Goal: Task Accomplishment & Management: Use online tool/utility

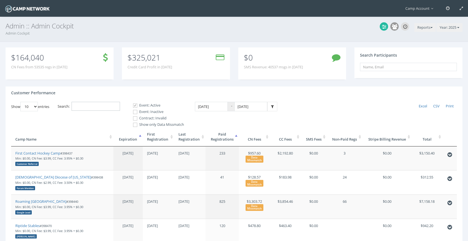
click at [92, 106] on input "Search:" at bounding box center [96, 106] width 48 height 9
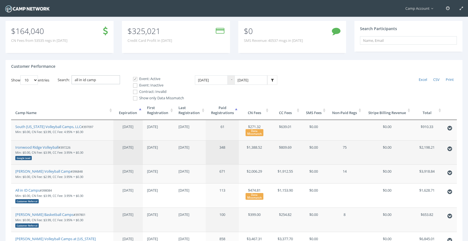
scroll to position [43, 0]
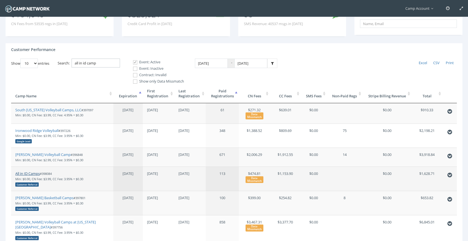
type input "all in id camp"
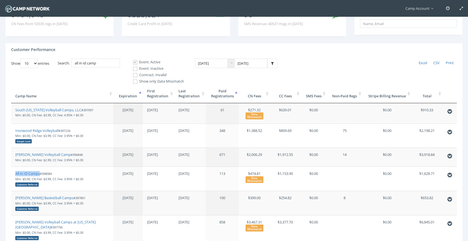
drag, startPoint x: 35, startPoint y: 174, endPoint x: 47, endPoint y: 0, distance: 174.7
click at [0, 0] on main "Camp Account My Profile My Events My Team" at bounding box center [234, 128] width 468 height 343
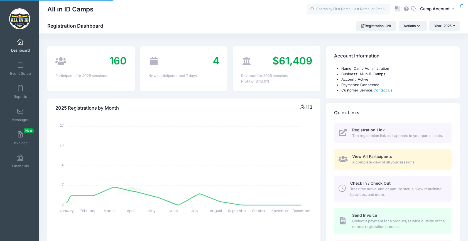
select select
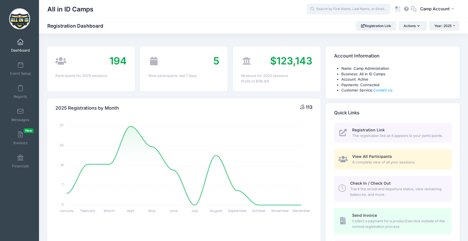
click at [335, 8] on input "text" at bounding box center [349, 9] width 84 height 11
paste input "2b4a6b5e4150d3d7"
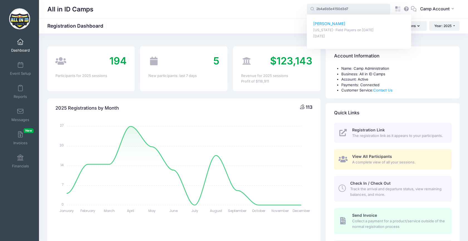
click at [336, 31] on p "[US_STATE]- Field Players on [DATE]" at bounding box center [359, 30] width 92 height 5
type input "[PERSON_NAME] ([US_STATE]- Field Players, [DATE])"
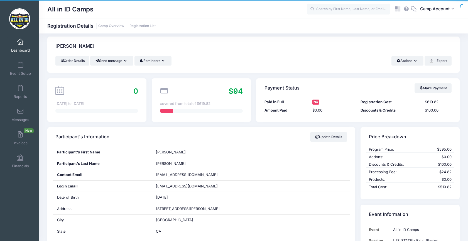
scroll to position [6, 0]
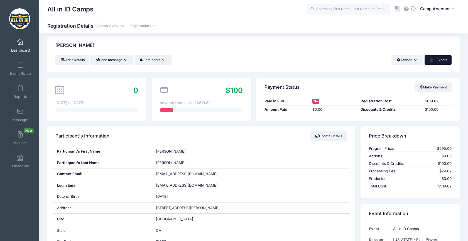
click at [440, 63] on button "Export" at bounding box center [438, 59] width 27 height 9
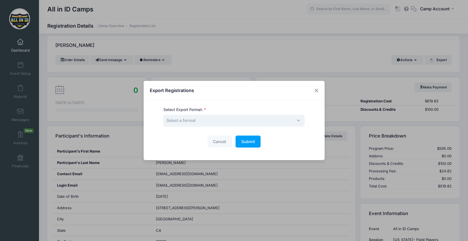
click at [227, 118] on span "Select a format" at bounding box center [233, 120] width 141 height 12
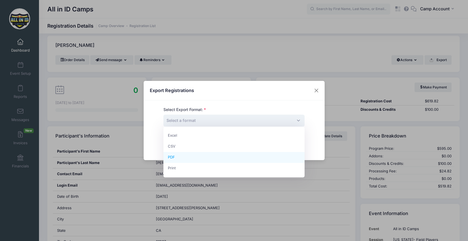
select select "pdf"
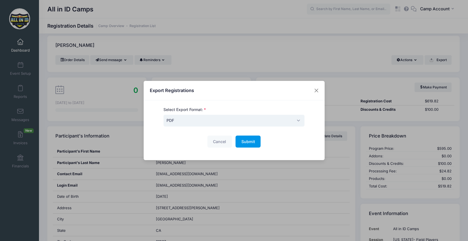
click at [250, 145] on button "Submit Please wait..." at bounding box center [248, 141] width 25 height 12
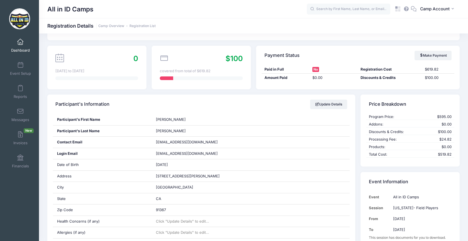
scroll to position [52, 0]
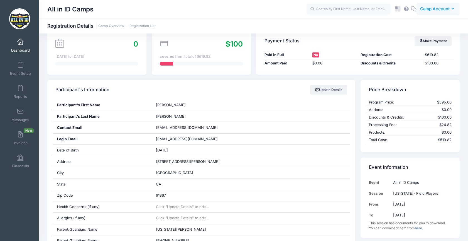
click at [431, 12] on button "CA Camp Account" at bounding box center [438, 9] width 43 height 13
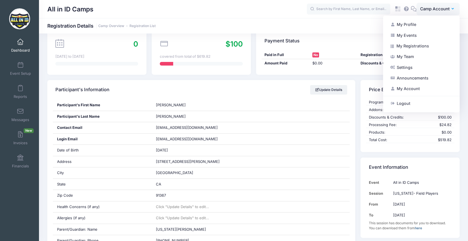
click at [31, 43] on link "Dashboard" at bounding box center [20, 45] width 26 height 19
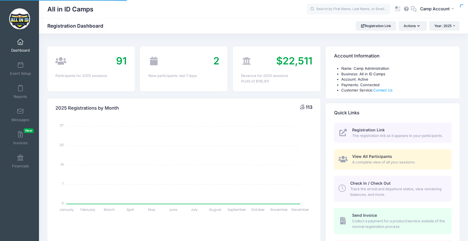
select select
